Goal: Task Accomplishment & Management: Complete application form

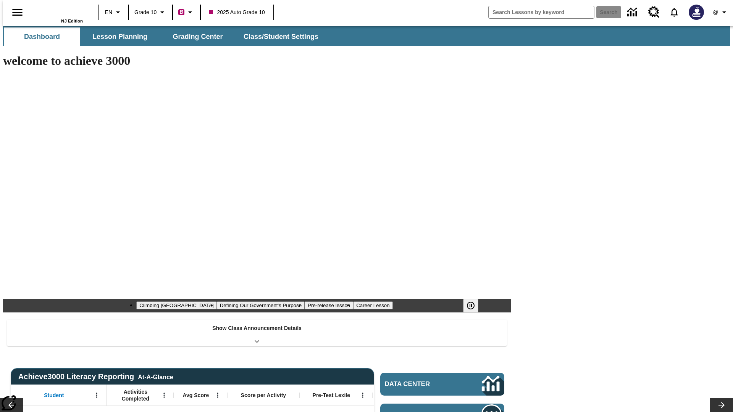
type input "-1"
click at [195, 37] on button "Grading Center" at bounding box center [197, 36] width 76 height 18
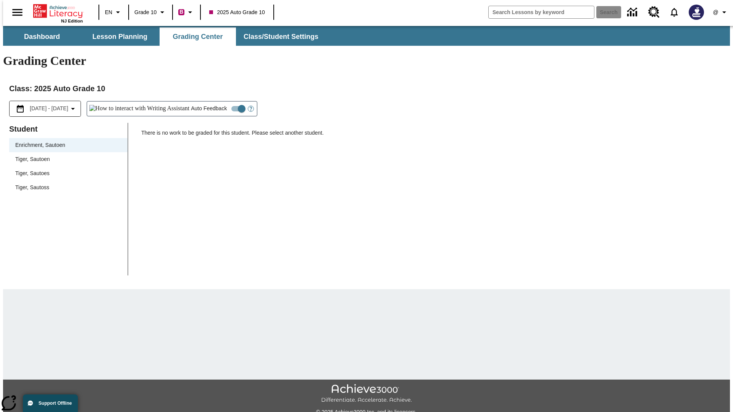
click at [66, 155] on span "Tiger, Sautoen" at bounding box center [68, 159] width 106 height 8
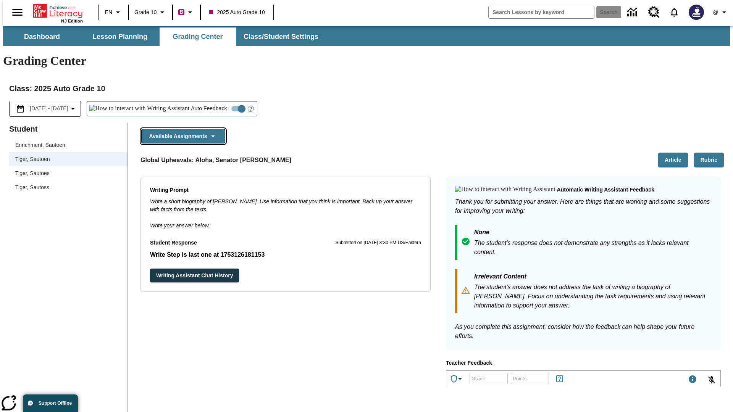
click at [181, 129] on button "Available Assignments" at bounding box center [183, 136] width 84 height 15
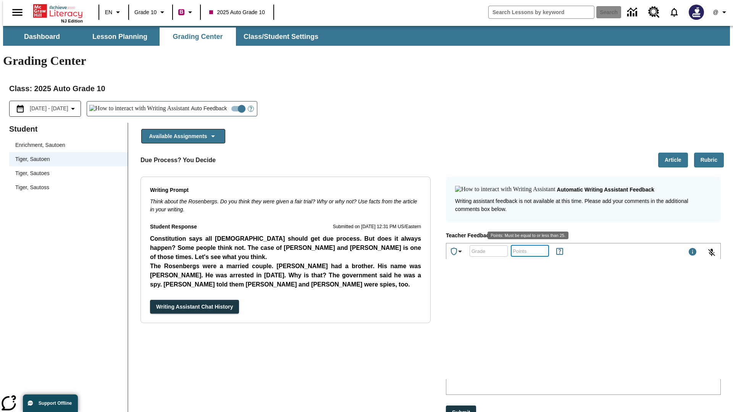
type input "25"
click at [461, 406] on button "Submit" at bounding box center [461, 413] width 30 height 14
